Goal: Information Seeking & Learning: Learn about a topic

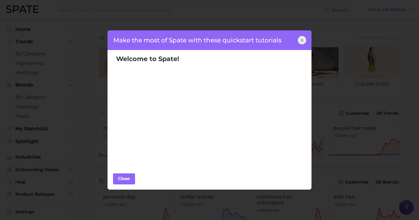
click at [302, 40] on icon at bounding box center [302, 40] width 5 height 5
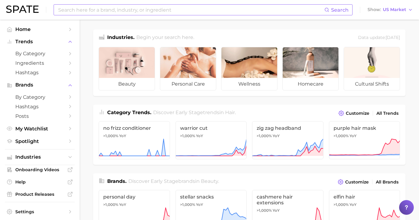
click at [133, 9] on input at bounding box center [191, 10] width 267 height 10
type input "d"
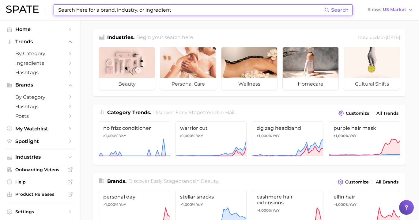
type input "o"
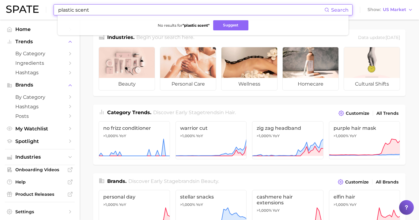
click at [82, 11] on input "plastic scent" at bounding box center [191, 10] width 267 height 10
type input "p"
type input "d"
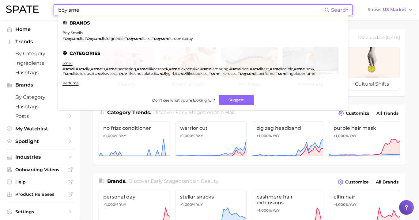
type input "boy sme"
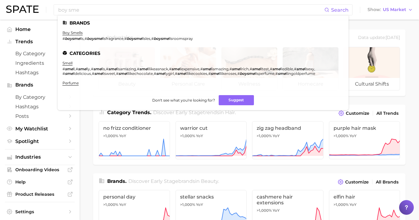
click at [79, 33] on link "boy smells" at bounding box center [73, 32] width 20 height 5
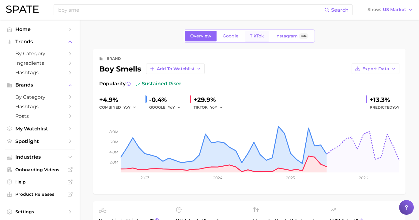
click at [265, 35] on link "TikTok" at bounding box center [257, 36] width 25 height 11
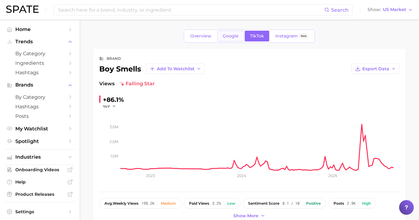
click at [228, 37] on span "Google" at bounding box center [231, 35] width 16 height 5
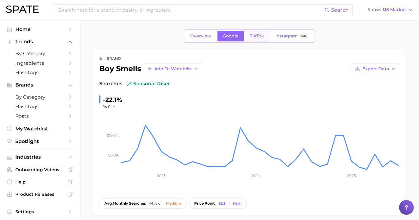
click at [255, 39] on link "TikTok" at bounding box center [257, 36] width 25 height 11
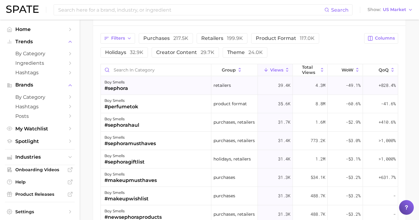
scroll to position [475, 0]
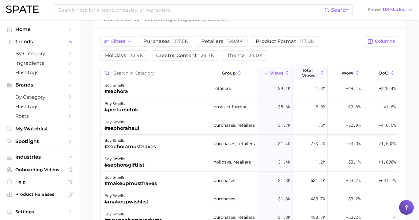
click at [313, 70] on span "Total Views" at bounding box center [310, 73] width 16 height 10
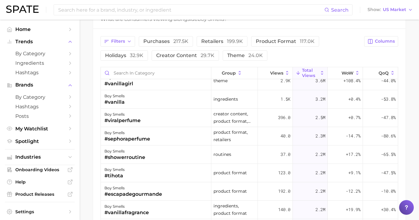
scroll to position [0, 0]
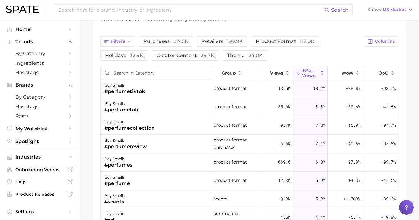
click at [161, 77] on input "Search in category" at bounding box center [156, 73] width 110 height 12
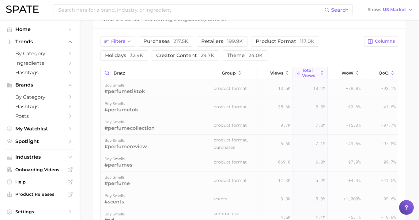
scroll to position [454, 0]
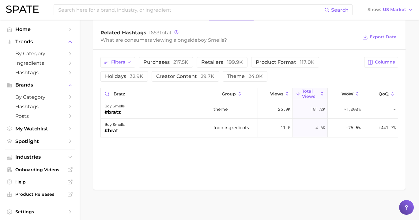
drag, startPoint x: 129, startPoint y: 94, endPoint x: 99, endPoint y: 94, distance: 30.0
click at [101, 94] on input "bratz" at bounding box center [156, 94] width 110 height 12
type input "d"
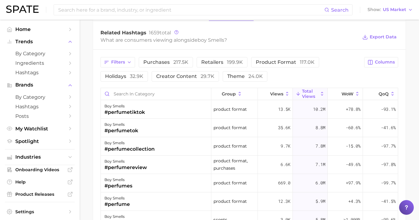
click at [94, 127] on div "Filters purchases 217.5k retailers 199.9k product format 117.0k holidays 32.9k …" at bounding box center [249, 182] width 313 height 265
